Goal: Complete application form: Complete application form

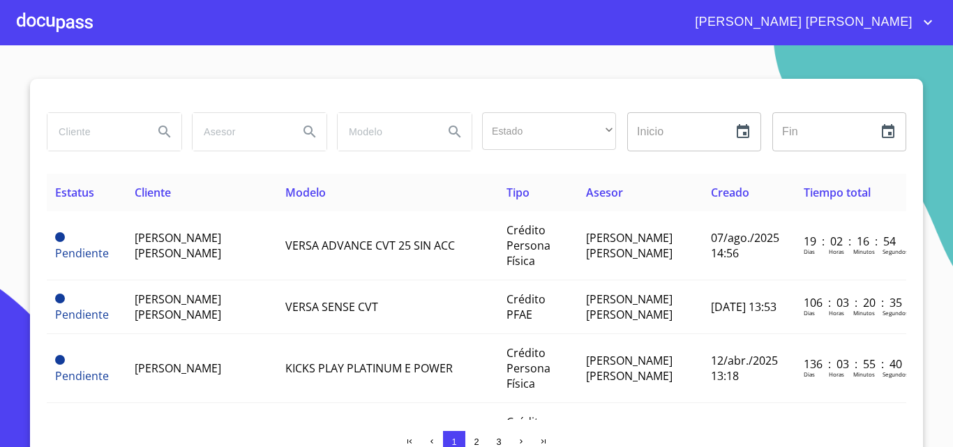
click at [156, 131] on icon "Search" at bounding box center [164, 131] width 17 height 17
click at [151, 123] on button "Search" at bounding box center [164, 131] width 33 height 33
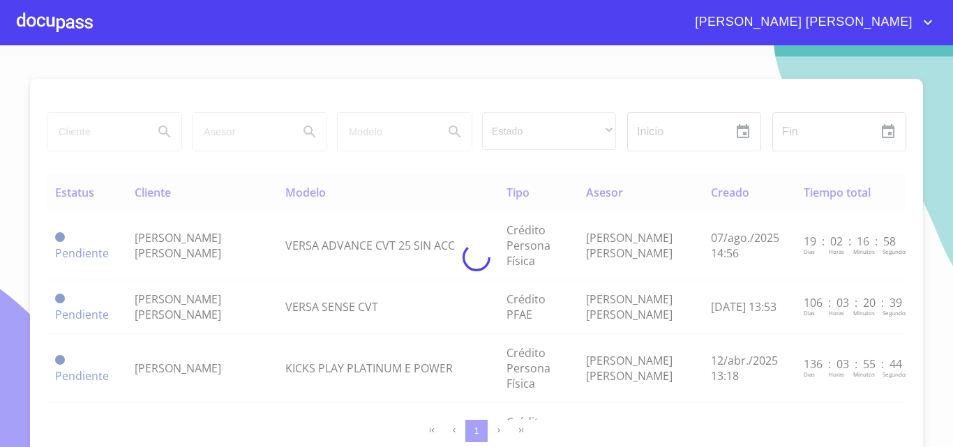
click at [68, 130] on div at bounding box center [476, 258] width 953 height 402
click at [77, 133] on div at bounding box center [476, 258] width 953 height 402
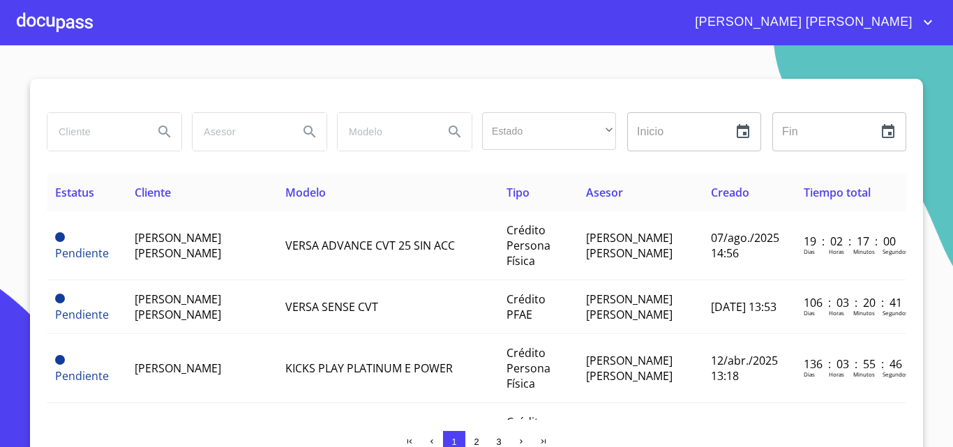
click at [77, 133] on input "search" at bounding box center [94, 132] width 95 height 38
type input "[PERSON_NAME]"
click at [161, 133] on icon "Search" at bounding box center [164, 132] width 12 height 12
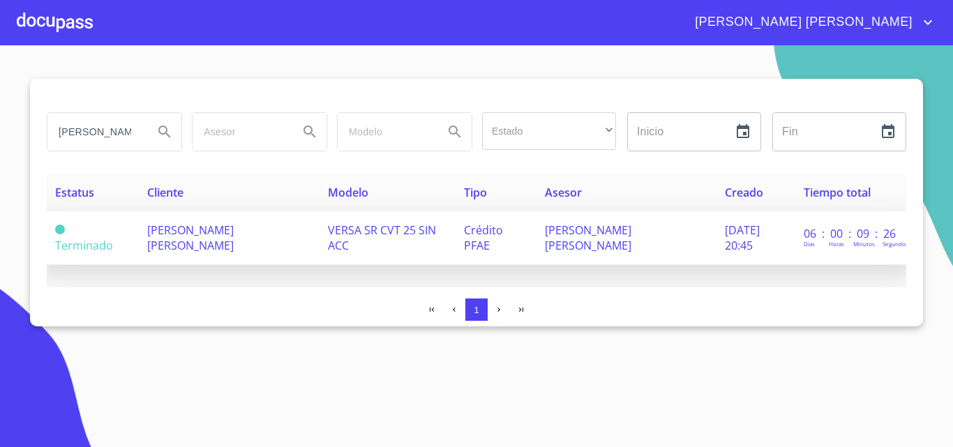
click at [219, 246] on td "[PERSON_NAME] [PERSON_NAME]" at bounding box center [229, 238] width 181 height 54
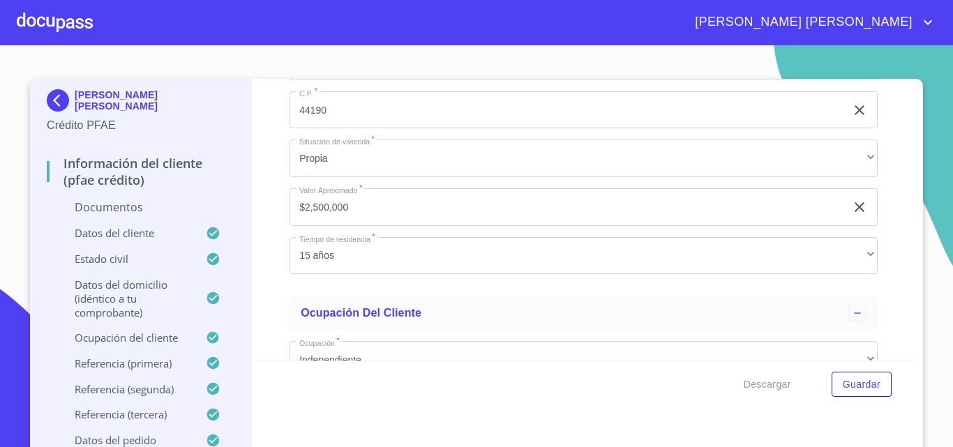
scroll to position [4396, 0]
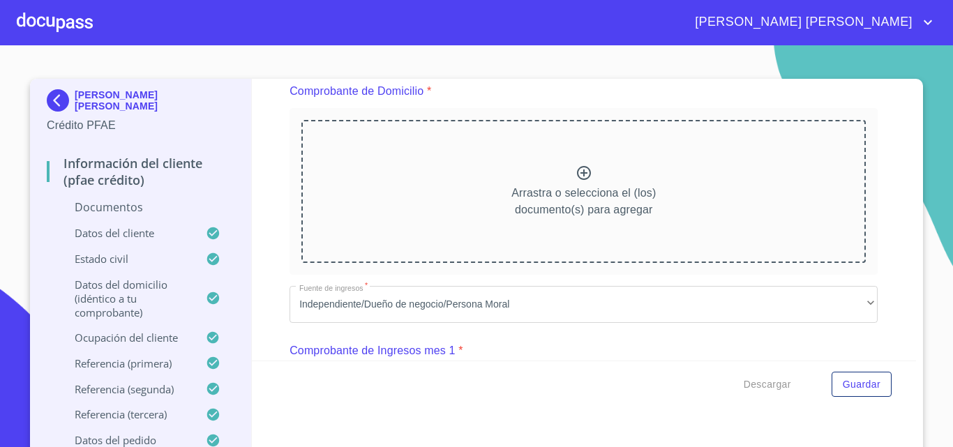
scroll to position [777, 0]
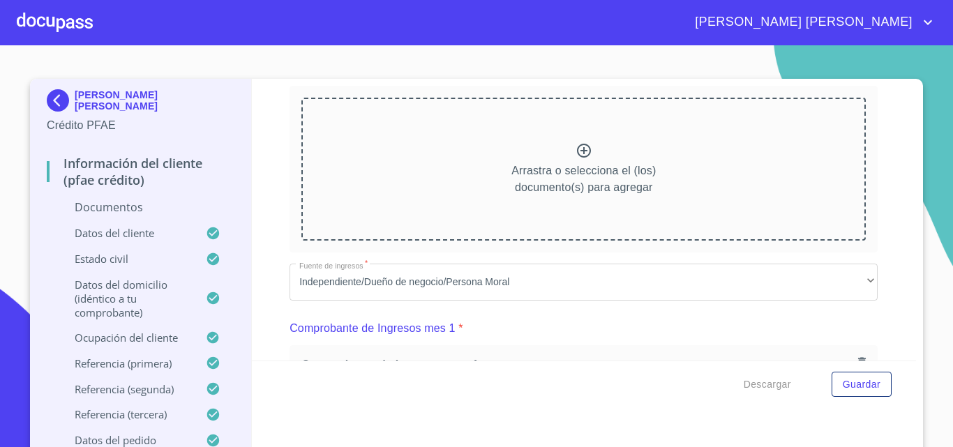
click at [563, 151] on div "Arrastra o selecciona el (los) documento(s) para agregar" at bounding box center [583, 169] width 564 height 142
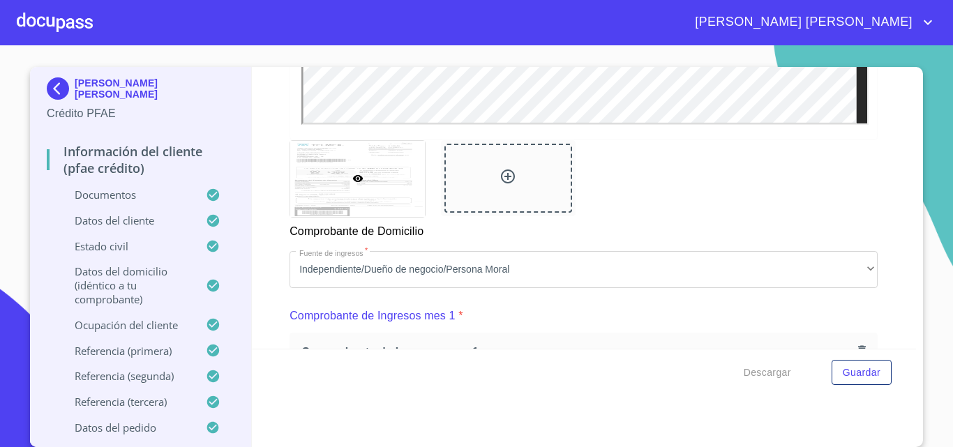
scroll to position [1196, 0]
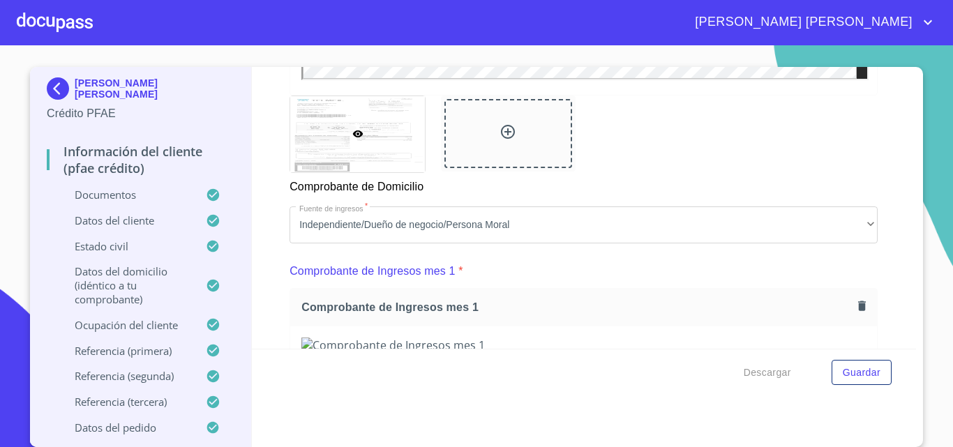
click at [489, 130] on div at bounding box center [508, 133] width 128 height 69
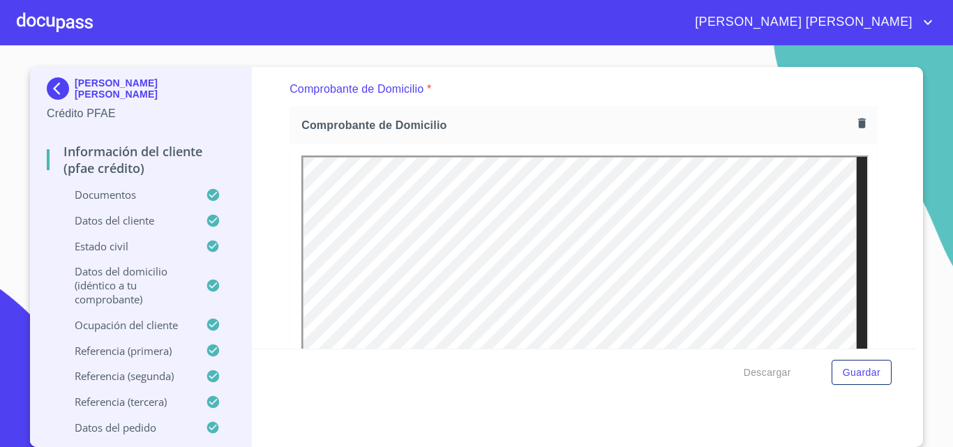
scroll to position [638, 0]
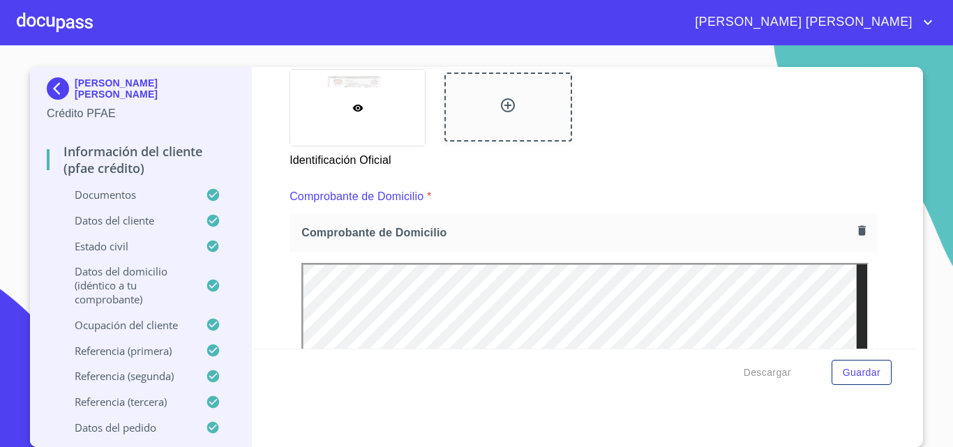
click at [855, 224] on icon "button" at bounding box center [861, 230] width 13 height 13
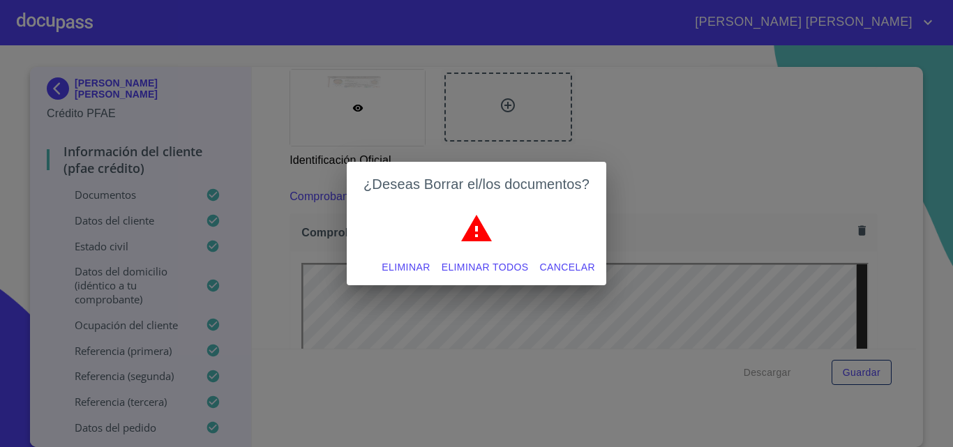
click at [372, 265] on div "Eliminar Eliminar todos Cancelar" at bounding box center [477, 267] width 260 height 37
click at [388, 264] on span "Eliminar" at bounding box center [406, 267] width 48 height 17
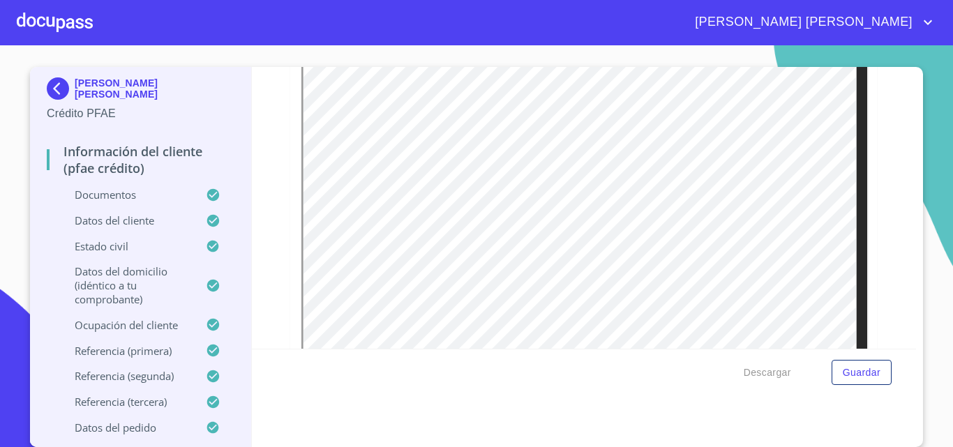
scroll to position [0, 0]
click at [922, 240] on section "[PERSON_NAME] [PERSON_NAME] Crédito PFAE Información del cliente (PFAE crédito)…" at bounding box center [476, 246] width 953 height 402
click at [290, 339] on div "Comprobante de Domicilio" at bounding box center [584, 154] width 588 height 440
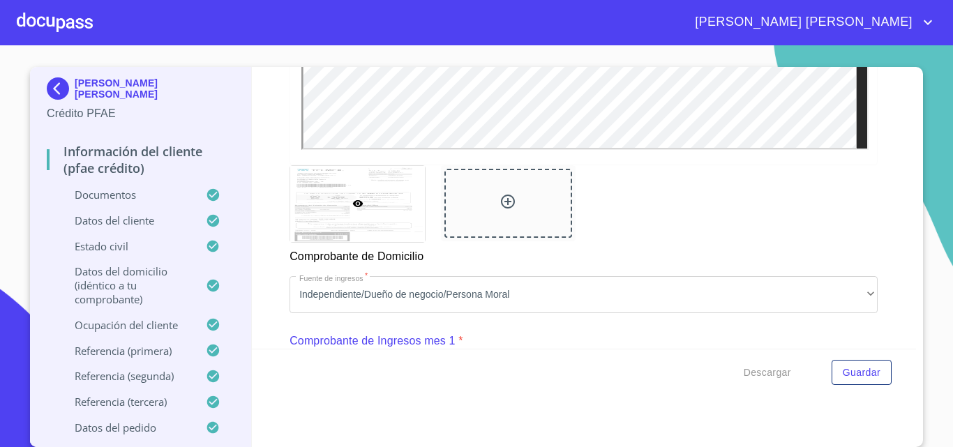
click at [495, 189] on div at bounding box center [508, 203] width 128 height 69
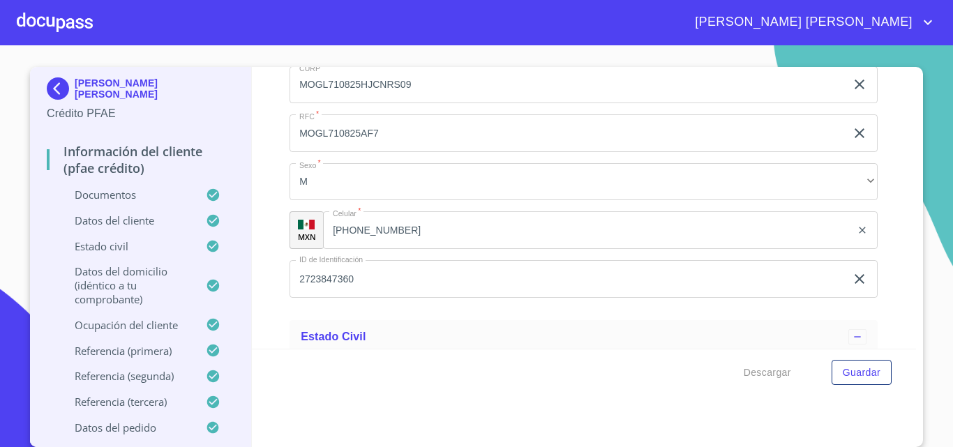
scroll to position [3777, 0]
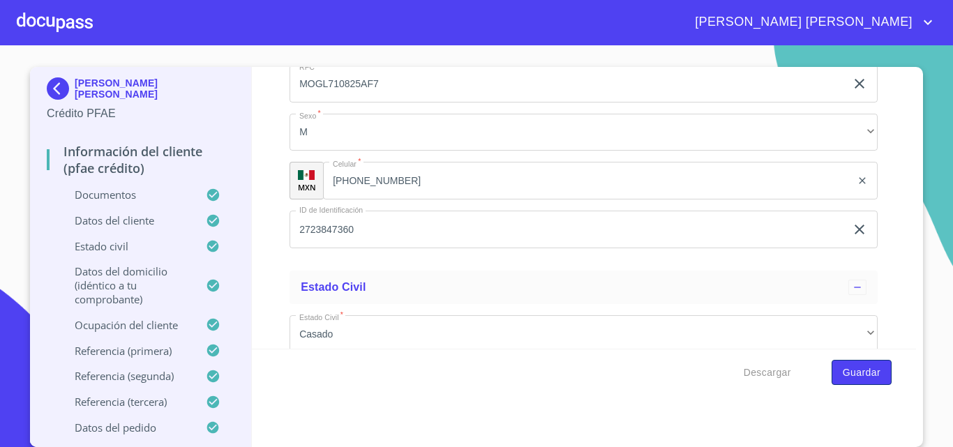
click at [858, 370] on span "Guardar" at bounding box center [862, 372] width 38 height 17
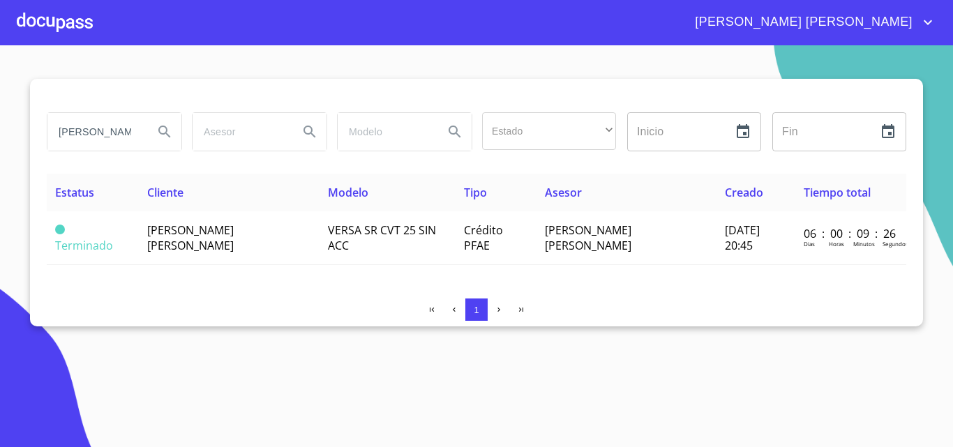
click at [54, 22] on div at bounding box center [55, 22] width 76 height 45
